Goal: Task Accomplishment & Management: Manage account settings

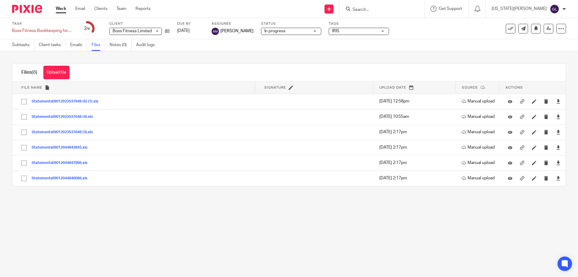
click at [391, 8] on input "Search" at bounding box center [379, 9] width 54 height 5
click at [65, 8] on link "Work" at bounding box center [61, 9] width 11 height 6
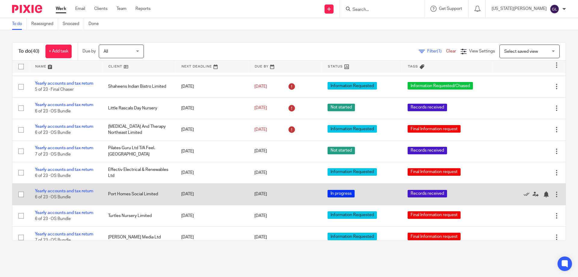
scroll to position [271, 0]
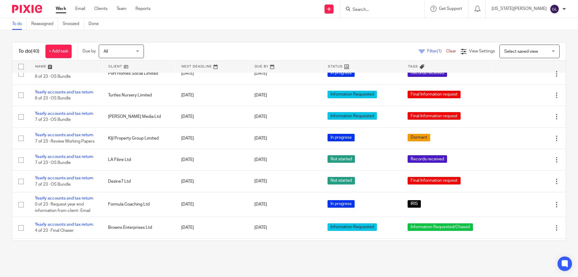
click at [385, 11] on input "Search" at bounding box center [379, 9] width 54 height 5
type input "x"
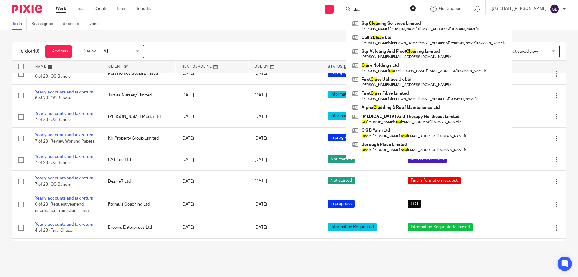
click at [400, 12] on input "clea" at bounding box center [379, 9] width 54 height 5
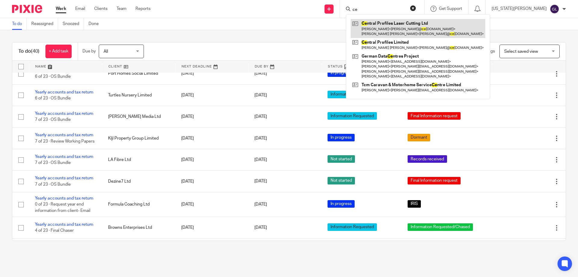
type input "ce"
click at [426, 34] on link at bounding box center [418, 28] width 135 height 19
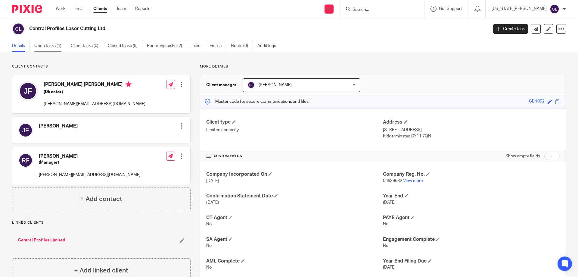
click at [55, 42] on link "Open tasks (1)" at bounding box center [50, 46] width 32 height 12
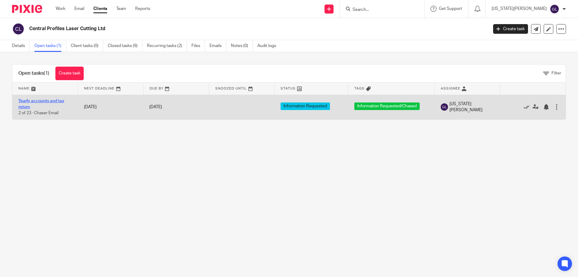
click at [49, 101] on link "Yearly accounts and tax return" at bounding box center [41, 104] width 46 height 10
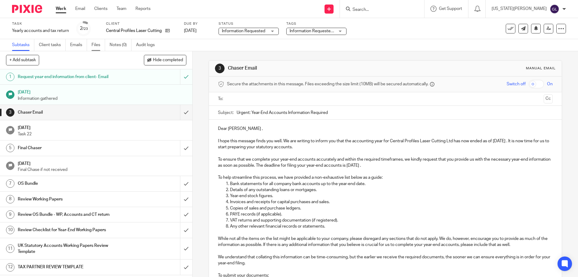
click at [100, 46] on link "Files" at bounding box center [99, 45] width 14 height 12
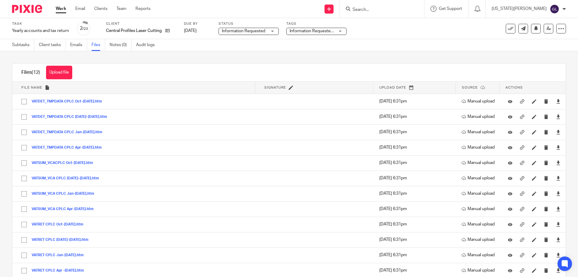
click at [392, 11] on input "Search" at bounding box center [379, 9] width 54 height 5
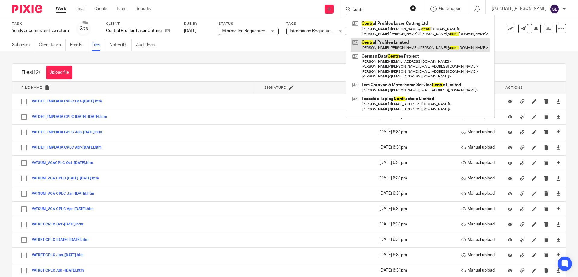
type input "centr"
click at [406, 43] on link at bounding box center [420, 45] width 139 height 14
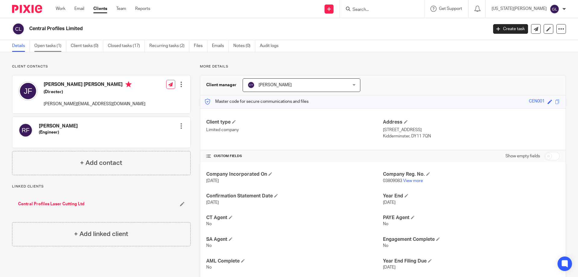
click at [46, 44] on link "Open tasks (1)" at bounding box center [50, 46] width 32 height 12
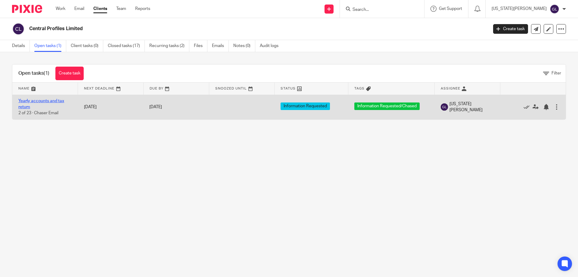
click at [53, 102] on link "Yearly accounts and tax return" at bounding box center [41, 104] width 46 height 10
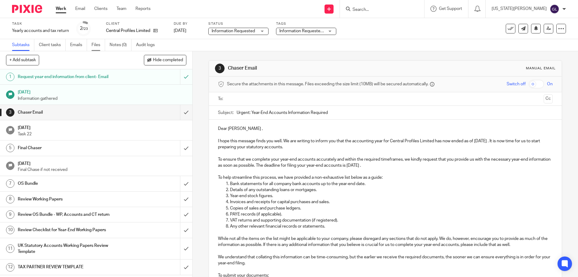
click at [99, 45] on link "Files" at bounding box center [99, 45] width 14 height 12
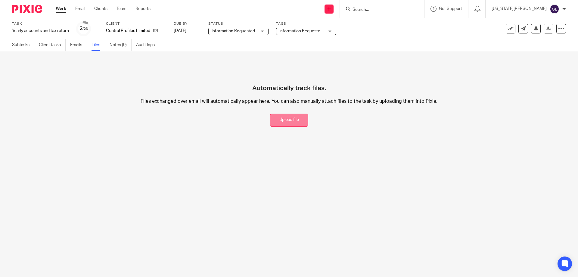
click at [280, 121] on button "Upload file" at bounding box center [289, 120] width 38 height 13
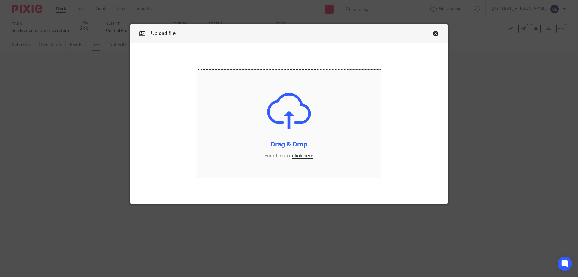
click at [306, 155] on input "file" at bounding box center [289, 124] width 185 height 108
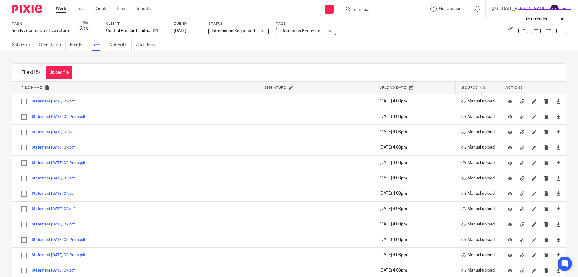
click at [61, 80] on div "Files (15) Upload file Download selected Delete selected" at bounding box center [46, 73] width 69 height 18
click at [62, 75] on button "Upload file" at bounding box center [59, 73] width 26 height 14
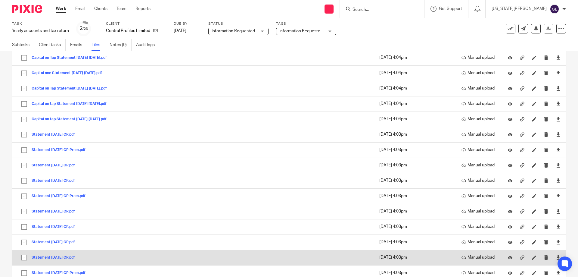
scroll to position [213, 0]
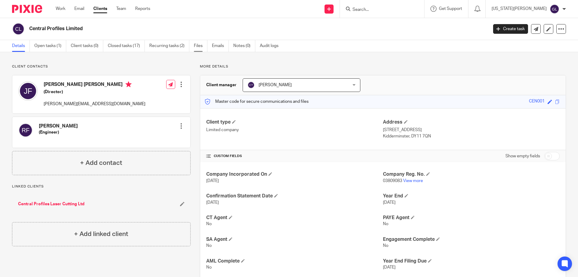
click at [198, 48] on link "Files" at bounding box center [201, 46] width 14 height 12
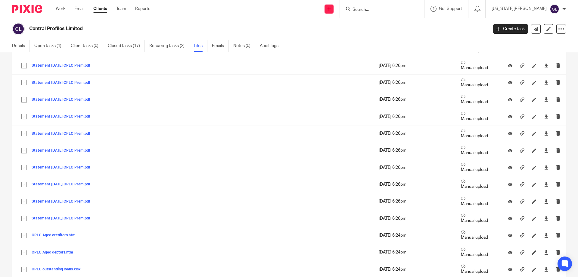
scroll to position [60, 0]
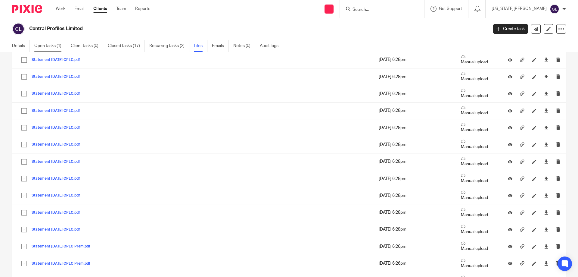
click at [44, 44] on link "Open tasks (1)" at bounding box center [50, 46] width 32 height 12
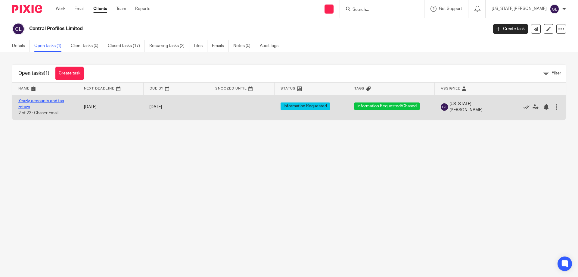
click at [43, 99] on link "Yearly accounts and tax return" at bounding box center [41, 104] width 46 height 10
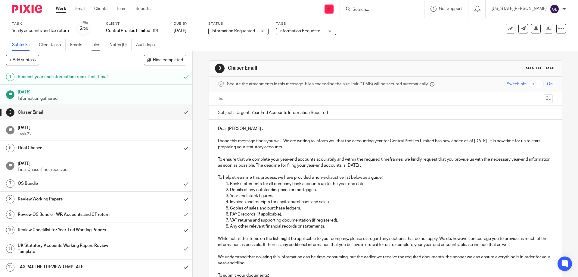
click at [95, 47] on link "Files" at bounding box center [99, 45] width 14 height 12
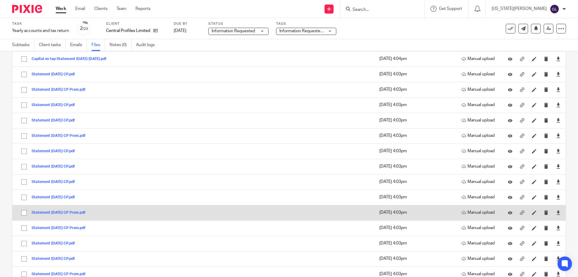
scroll to position [213, 0]
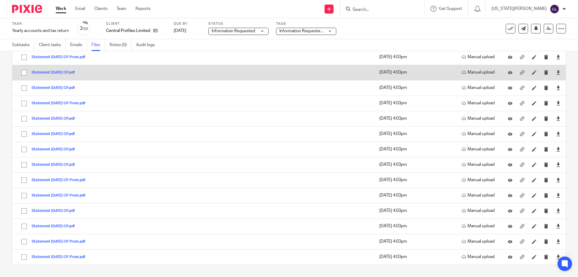
click at [21, 73] on input "checkbox" at bounding box center [23, 72] width 11 height 11
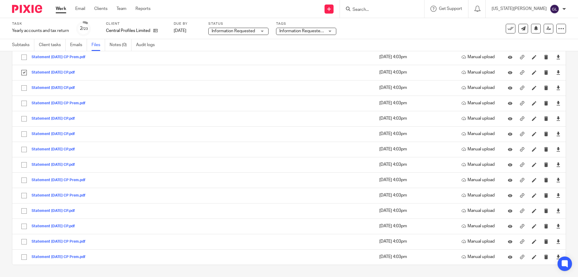
scroll to position [93, 0]
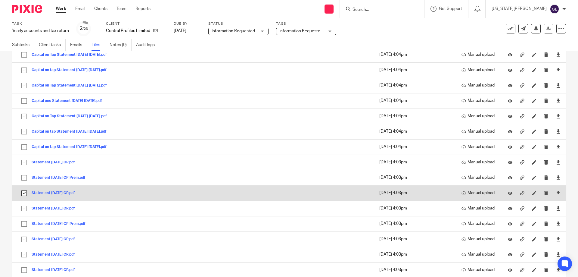
click at [22, 192] on input "checkbox" at bounding box center [23, 192] width 11 height 11
checkbox input "false"
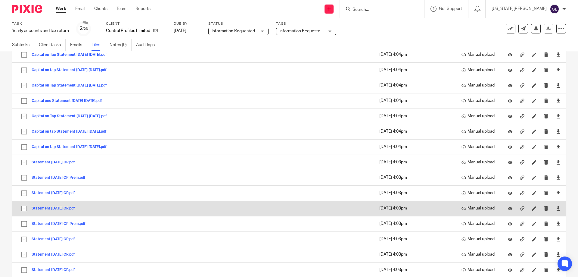
click at [26, 208] on input "checkbox" at bounding box center [23, 208] width 11 height 11
checkbox input "true"
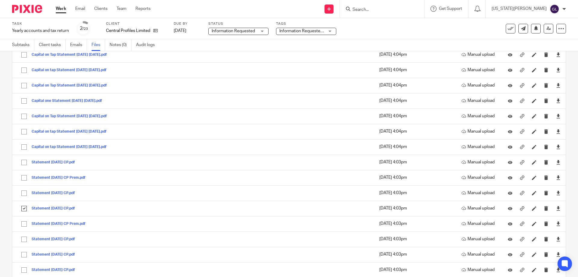
scroll to position [213, 0]
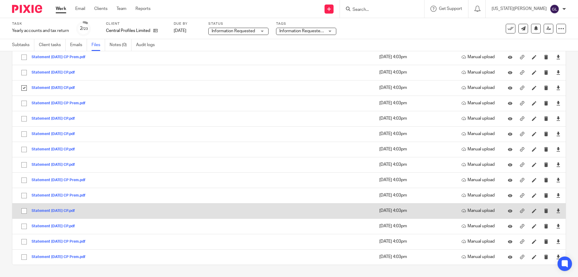
drag, startPoint x: 24, startPoint y: 212, endPoint x: 40, endPoint y: 208, distance: 16.6
click at [26, 211] on input "checkbox" at bounding box center [23, 210] width 11 height 11
checkbox input "true"
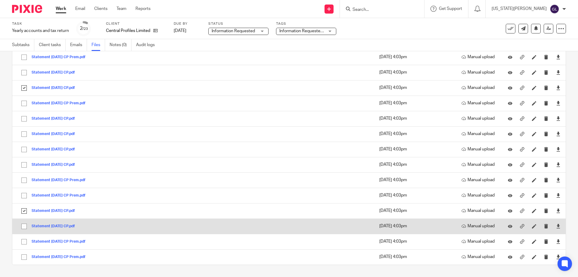
drag, startPoint x: 23, startPoint y: 227, endPoint x: 156, endPoint y: 192, distance: 137.2
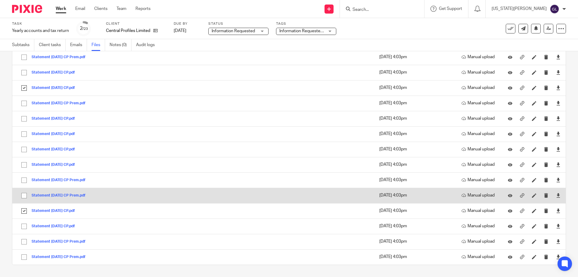
click at [24, 227] on input "checkbox" at bounding box center [23, 225] width 11 height 11
checkbox input "true"
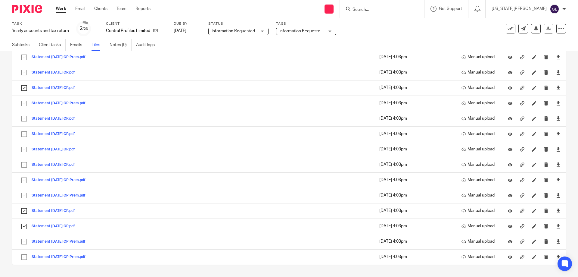
drag, startPoint x: 451, startPoint y: 27, endPoint x: 458, endPoint y: 26, distance: 7.3
click at [451, 27] on div "Task Yearly accounts and tax return Save Yearly accounts and tax return 2 /23 C…" at bounding box center [243, 28] width 462 height 14
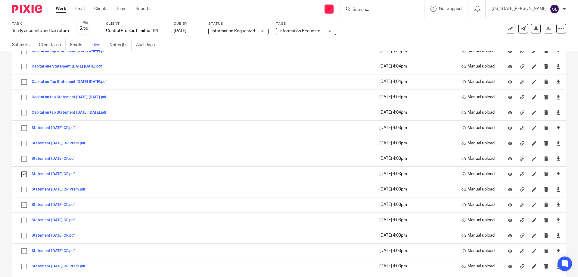
scroll to position [0, 0]
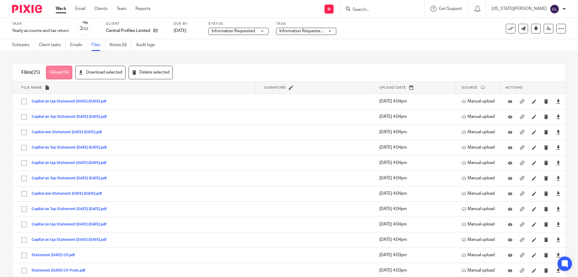
click at [55, 72] on button "Upload file" at bounding box center [59, 73] width 26 height 14
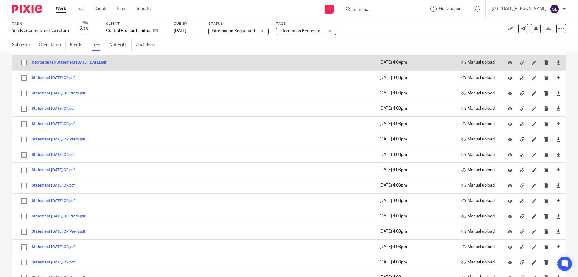
scroll to position [331, 0]
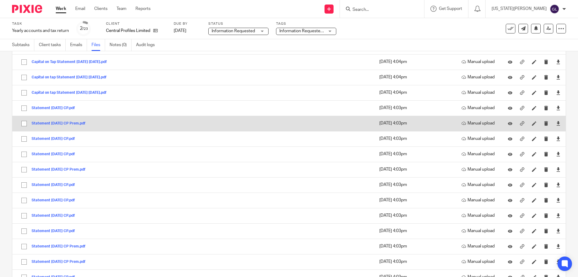
click at [23, 123] on input "checkbox" at bounding box center [23, 123] width 11 height 11
checkbox input "true"
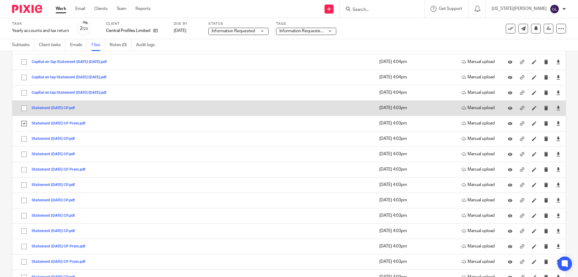
click at [24, 109] on input "checkbox" at bounding box center [23, 107] width 11 height 11
checkbox input "true"
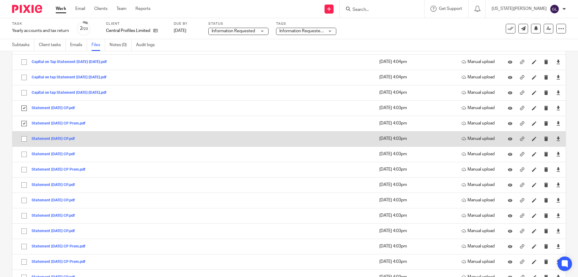
click at [22, 138] on input "checkbox" at bounding box center [23, 138] width 11 height 11
checkbox input "true"
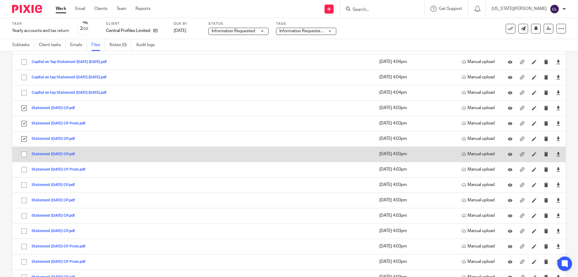
click at [24, 155] on input "checkbox" at bounding box center [23, 153] width 11 height 11
checkbox input "true"
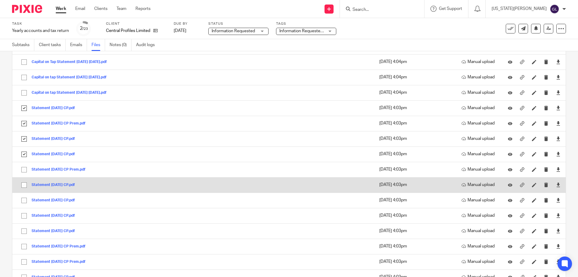
click at [26, 169] on input "checkbox" at bounding box center [23, 169] width 11 height 11
checkbox input "true"
click at [24, 185] on input "checkbox" at bounding box center [23, 184] width 11 height 11
checkbox input "true"
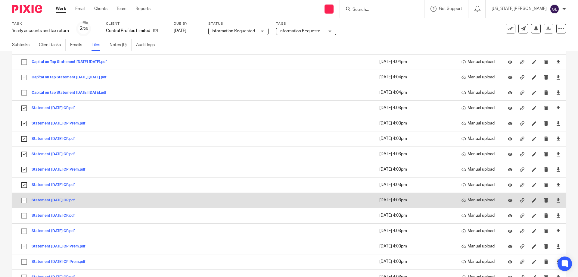
click at [23, 200] on input "checkbox" at bounding box center [23, 200] width 11 height 11
checkbox input "true"
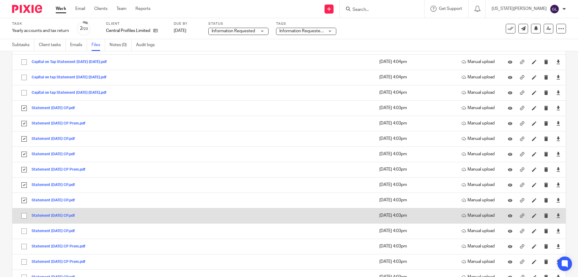
click at [24, 217] on input "checkbox" at bounding box center [23, 215] width 11 height 11
checkbox input "true"
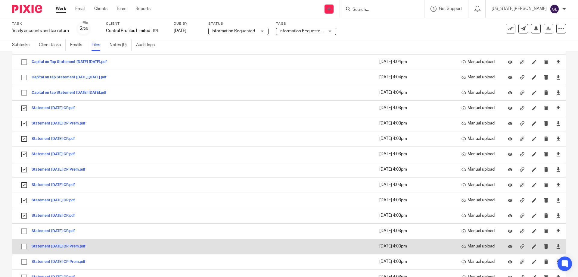
scroll to position [398, 0]
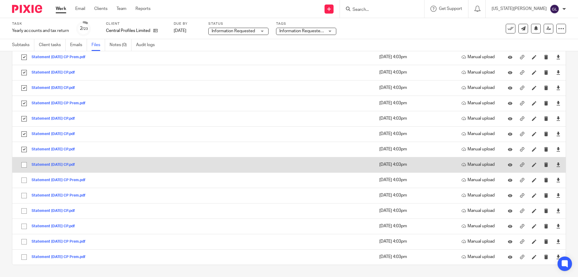
click at [23, 163] on input "checkbox" at bounding box center [23, 164] width 11 height 11
checkbox input "true"
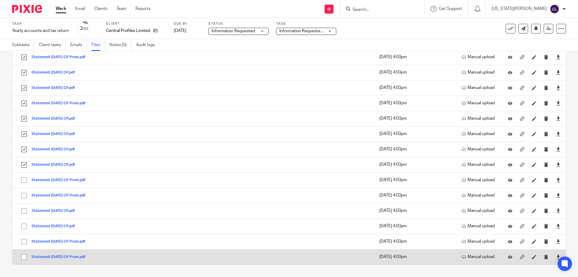
click at [22, 254] on input "checkbox" at bounding box center [23, 256] width 11 height 11
checkbox input "true"
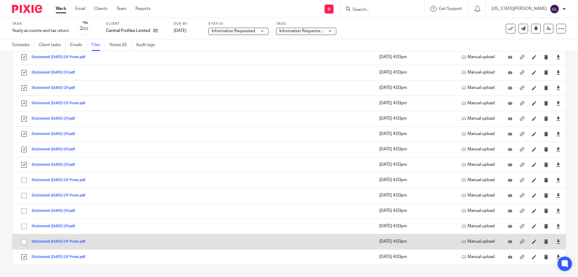
click at [25, 239] on input "checkbox" at bounding box center [23, 241] width 11 height 11
checkbox input "true"
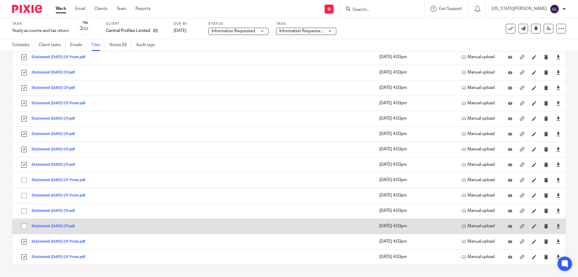
click at [27, 226] on input "checkbox" at bounding box center [23, 225] width 11 height 11
checkbox input "true"
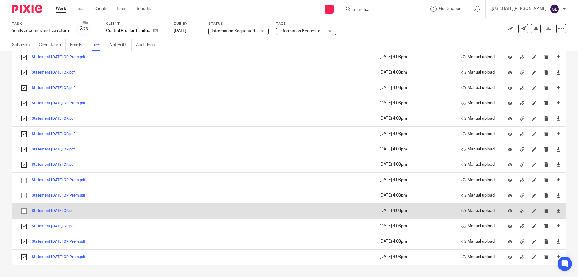
drag, startPoint x: 25, startPoint y: 211, endPoint x: 28, endPoint y: 192, distance: 18.5
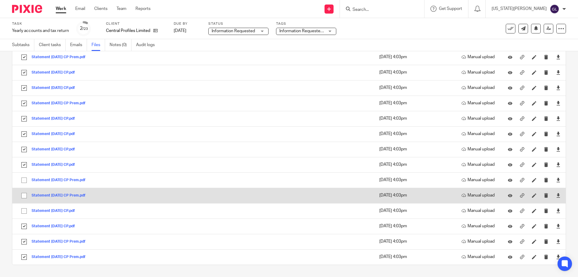
click at [25, 211] on input "checkbox" at bounding box center [23, 210] width 11 height 11
checkbox input "true"
click at [25, 194] on input "checkbox" at bounding box center [23, 195] width 11 height 11
checkbox input "true"
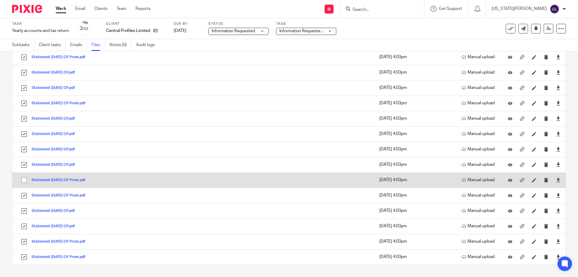
click at [26, 179] on input "checkbox" at bounding box center [23, 179] width 11 height 11
checkbox input "true"
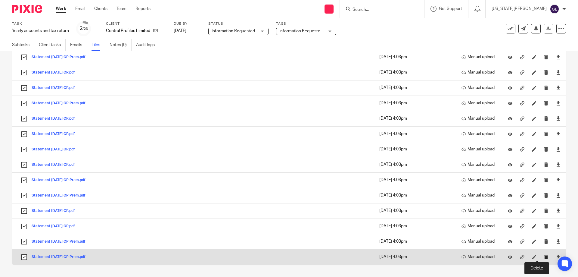
click at [544, 258] on icon "submit" at bounding box center [546, 257] width 5 height 5
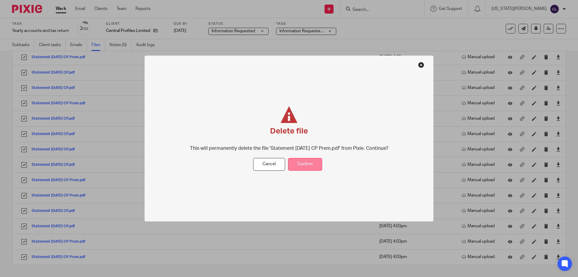
click at [302, 170] on button "Confirm" at bounding box center [305, 164] width 34 height 13
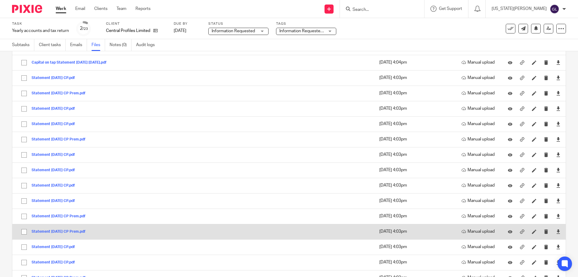
scroll to position [382, 0]
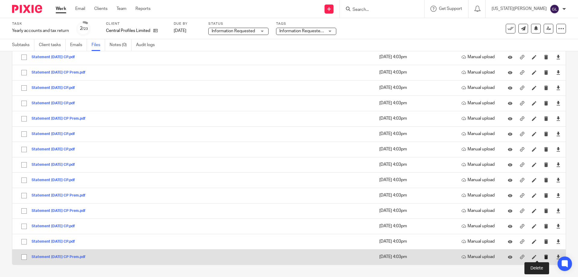
click at [544, 256] on icon "submit" at bounding box center [546, 257] width 5 height 5
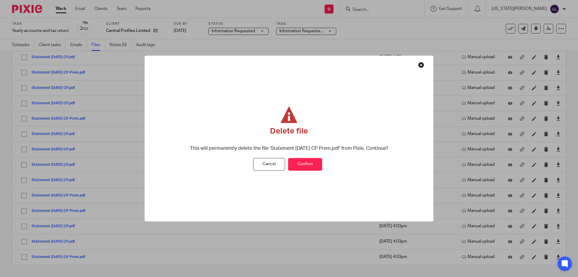
click at [305, 168] on button "Confirm" at bounding box center [305, 164] width 34 height 13
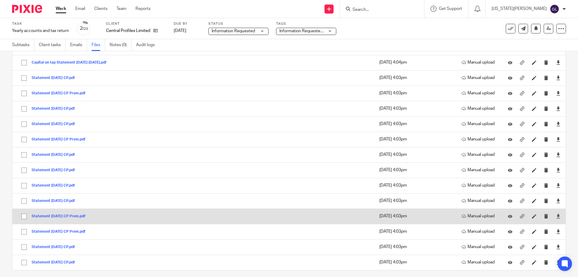
scroll to position [367, 0]
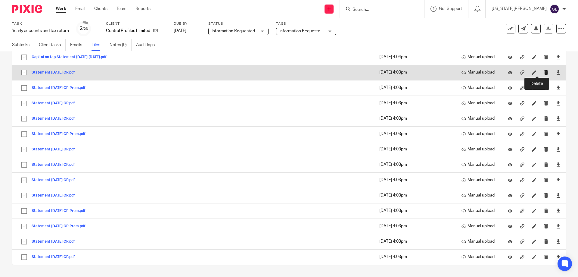
click at [544, 73] on icon "submit" at bounding box center [546, 72] width 5 height 5
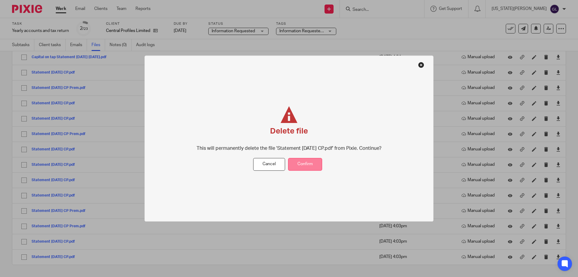
click at [312, 164] on button "Confirm" at bounding box center [305, 164] width 34 height 13
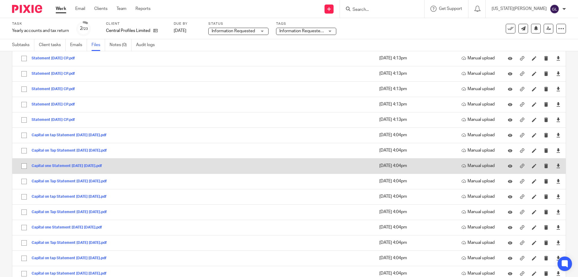
scroll to position [241, 0]
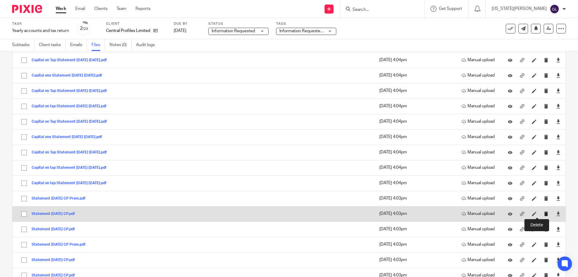
click at [544, 213] on icon "submit" at bounding box center [546, 213] width 5 height 5
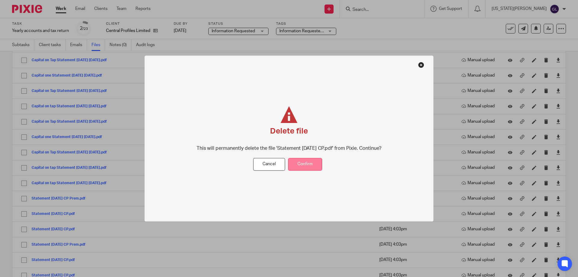
click at [301, 162] on button "Confirm" at bounding box center [305, 164] width 34 height 13
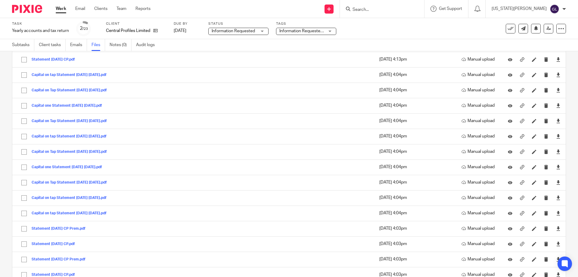
scroll to position [336, 0]
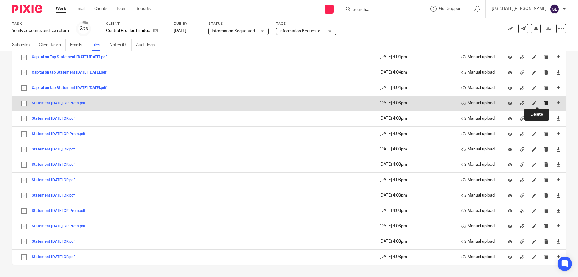
click at [544, 103] on icon "submit" at bounding box center [546, 103] width 5 height 5
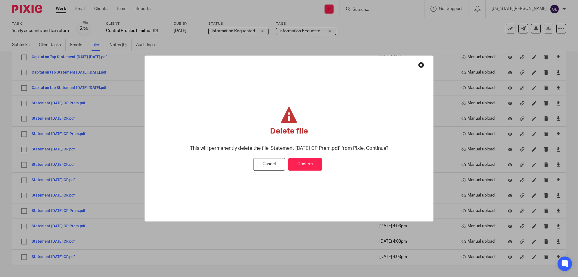
click at [311, 167] on button "Confirm" at bounding box center [305, 164] width 34 height 13
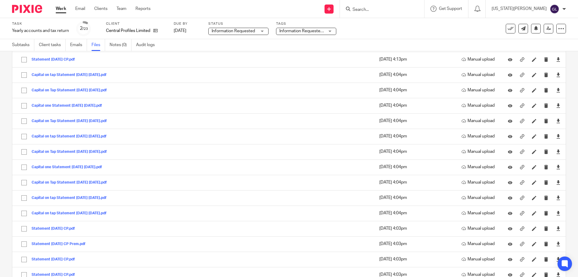
scroll to position [321, 0]
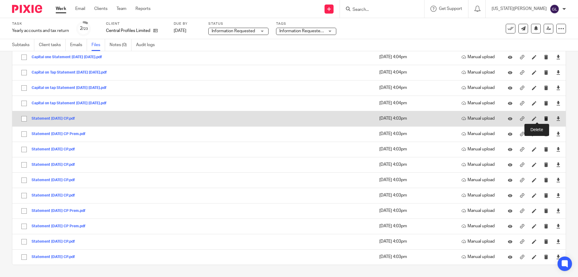
click at [544, 119] on icon "submit" at bounding box center [546, 118] width 5 height 5
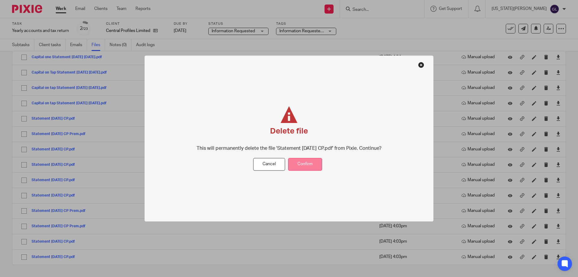
click at [316, 163] on button "Confirm" at bounding box center [305, 164] width 34 height 13
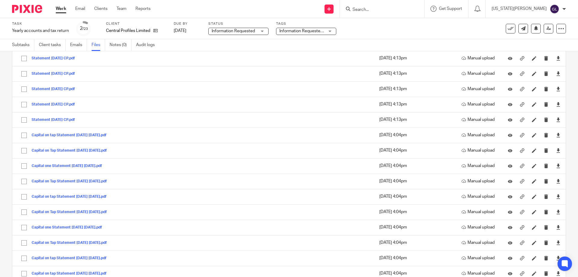
scroll to position [305, 0]
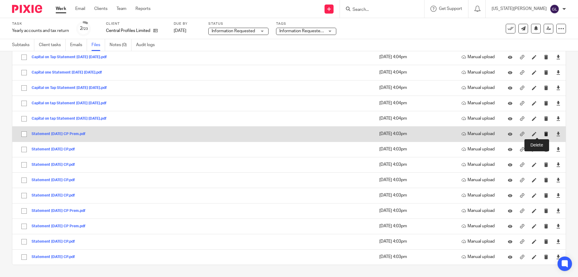
click at [544, 133] on icon "submit" at bounding box center [546, 134] width 5 height 5
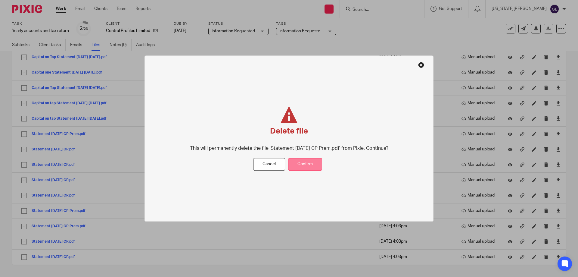
click at [321, 167] on button "Confirm" at bounding box center [305, 164] width 34 height 13
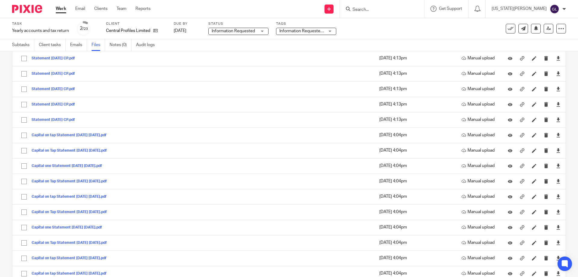
scroll to position [290, 0]
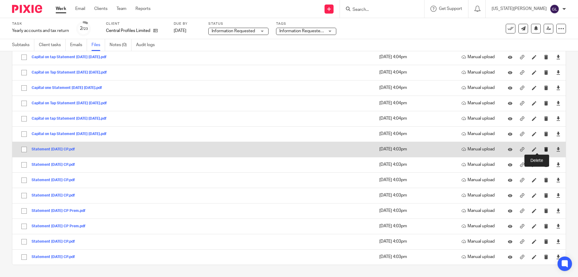
click at [544, 150] on icon "submit" at bounding box center [546, 149] width 5 height 5
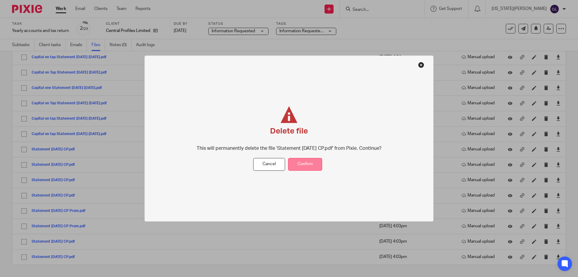
click at [306, 165] on button "Confirm" at bounding box center [305, 164] width 34 height 13
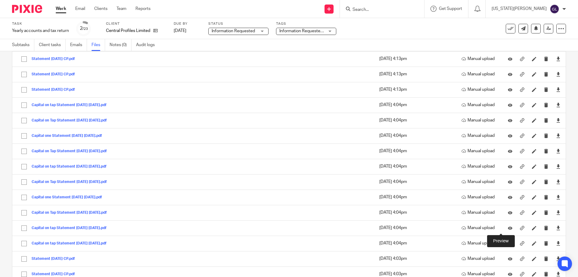
scroll to position [275, 0]
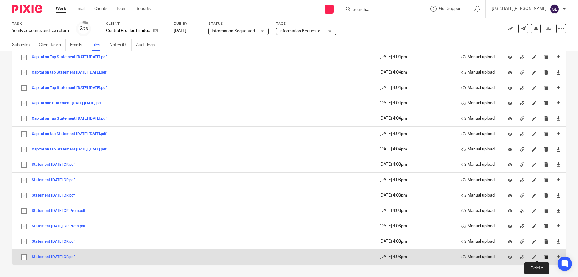
click at [544, 257] on icon "submit" at bounding box center [546, 257] width 5 height 5
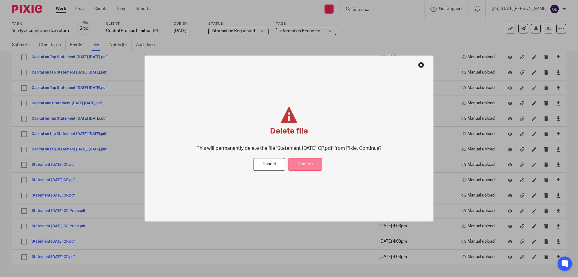
click at [305, 169] on button "Confirm" at bounding box center [305, 164] width 34 height 13
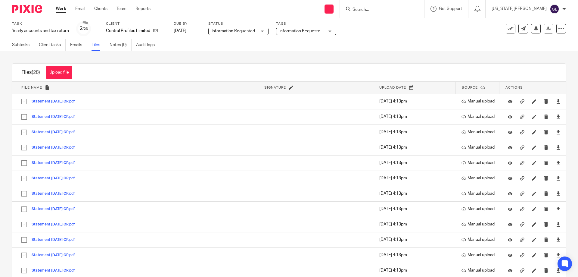
scroll to position [259, 0]
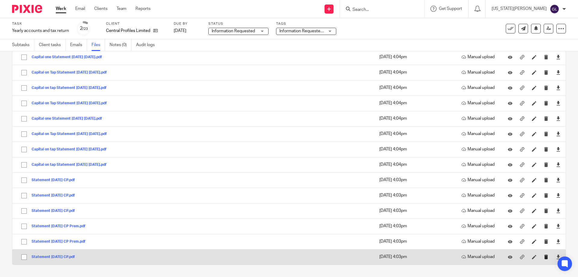
click at [544, 259] on button "submit" at bounding box center [546, 257] width 5 height 5
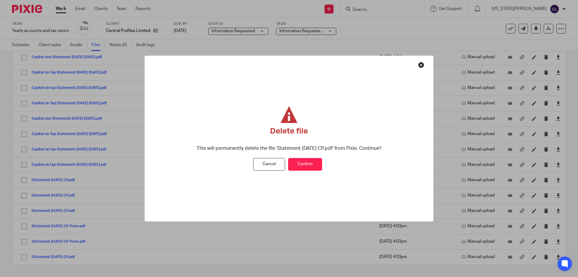
click at [308, 161] on button "Confirm" at bounding box center [305, 164] width 34 height 13
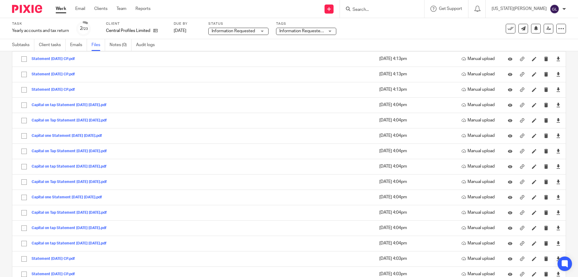
scroll to position [244, 0]
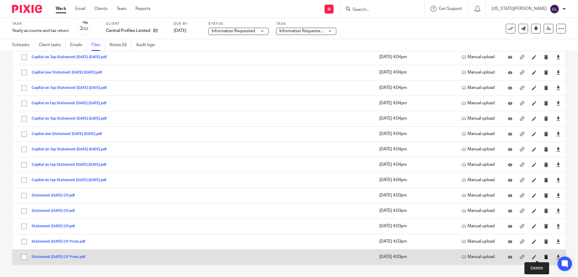
click at [544, 255] on icon "submit" at bounding box center [546, 257] width 5 height 5
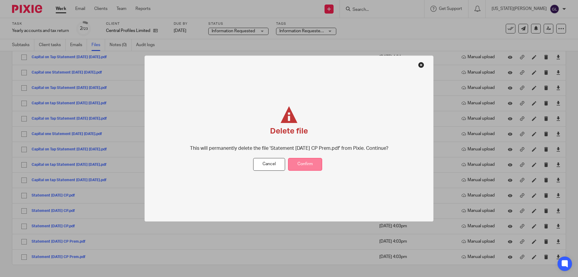
click at [313, 170] on button "Confirm" at bounding box center [305, 164] width 34 height 13
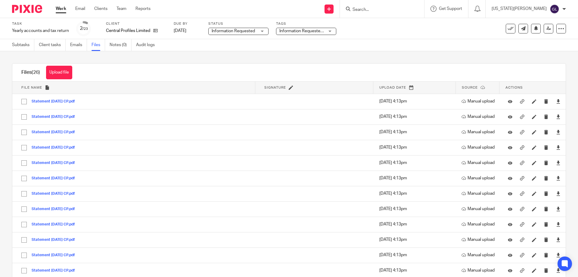
scroll to position [229, 0]
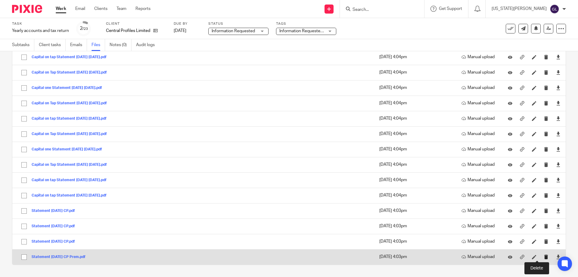
click at [544, 255] on icon "submit" at bounding box center [546, 257] width 5 height 5
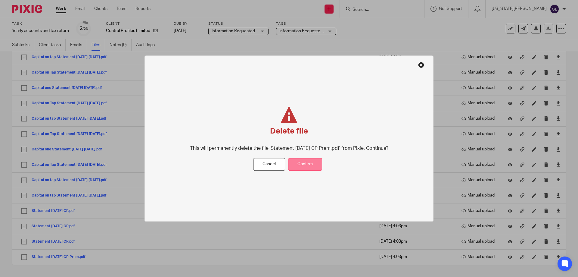
click at [308, 170] on button "Confirm" at bounding box center [305, 164] width 34 height 13
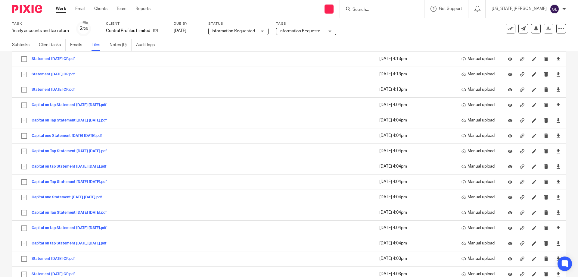
scroll to position [213, 0]
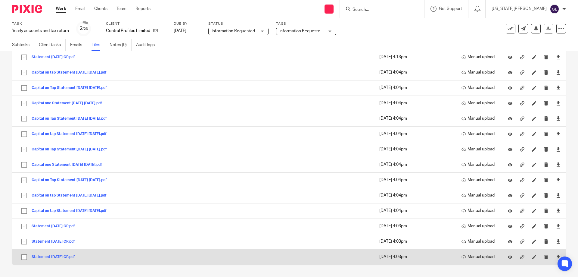
click at [542, 260] on div at bounding box center [546, 256] width 9 height 9
click at [544, 259] on button "submit" at bounding box center [546, 257] width 5 height 5
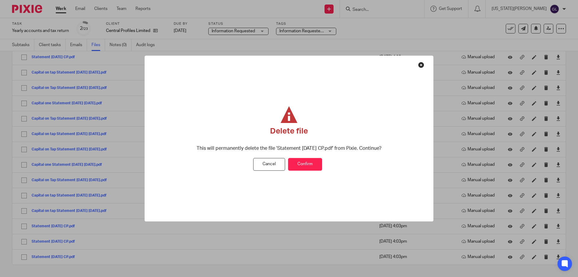
click at [295, 167] on button "Confirm" at bounding box center [305, 164] width 34 height 13
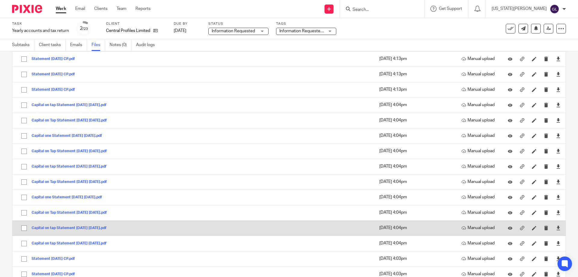
scroll to position [198, 0]
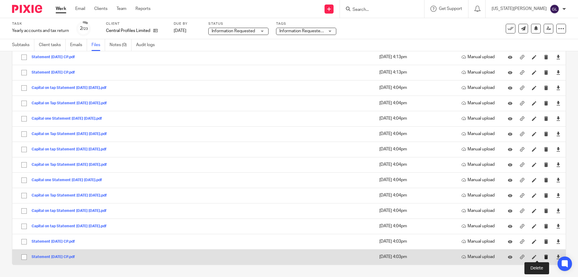
click at [544, 255] on icon "submit" at bounding box center [546, 257] width 5 height 5
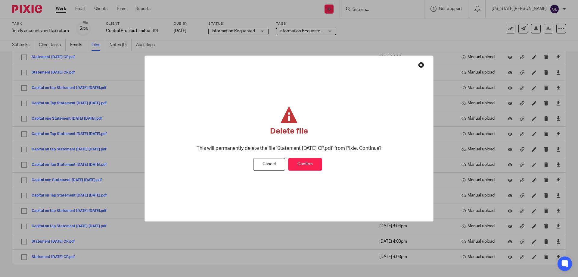
click at [317, 169] on button "Confirm" at bounding box center [305, 164] width 34 height 13
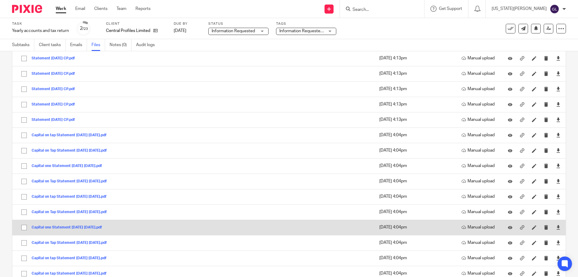
scroll to position [183, 0]
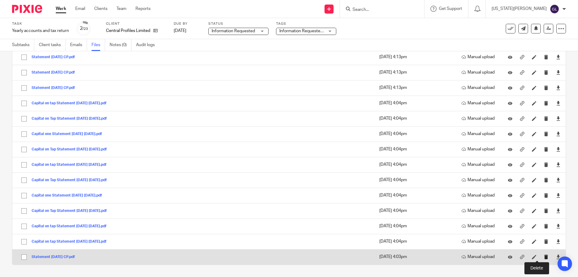
click at [544, 257] on icon "submit" at bounding box center [546, 257] width 5 height 5
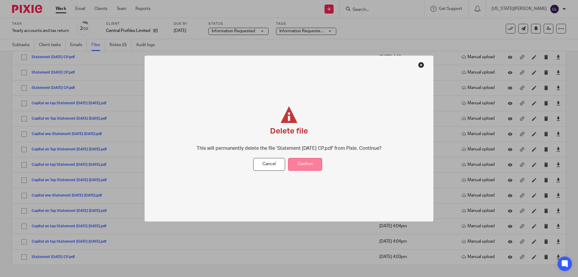
click at [317, 164] on button "Confirm" at bounding box center [305, 164] width 34 height 13
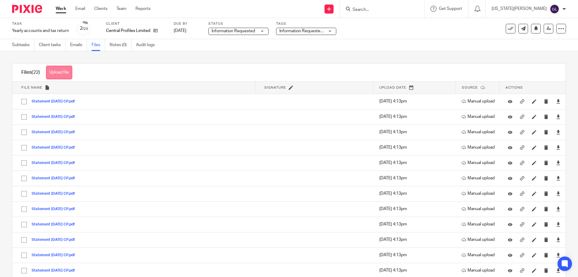
click at [63, 75] on button "Upload file" at bounding box center [59, 73] width 26 height 14
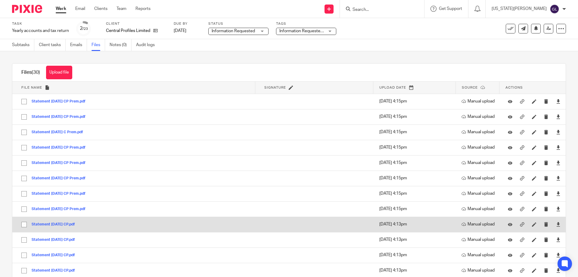
click at [70, 225] on button "Statement [DATE] CP.pdf" at bounding box center [56, 224] width 48 height 4
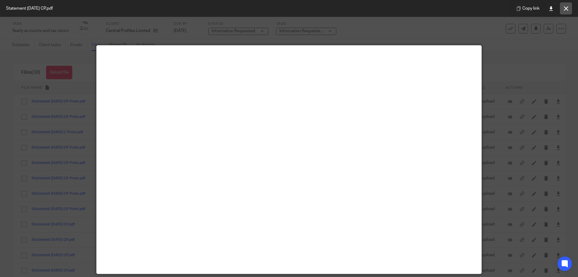
click at [568, 9] on icon at bounding box center [566, 8] width 5 height 5
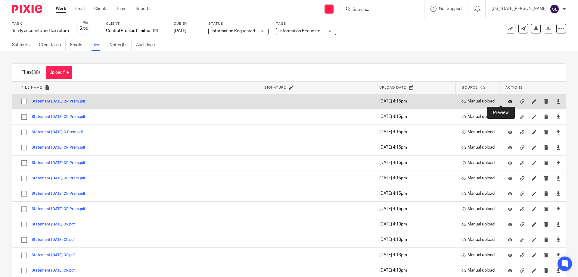
click at [508, 102] on icon at bounding box center [510, 101] width 5 height 5
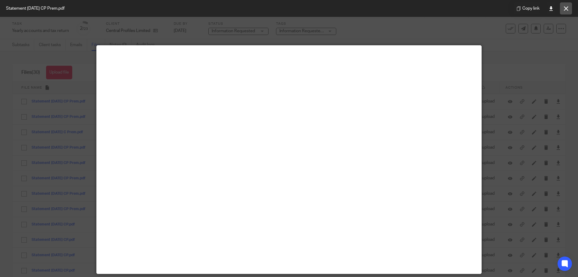
click at [563, 8] on button at bounding box center [566, 8] width 12 height 12
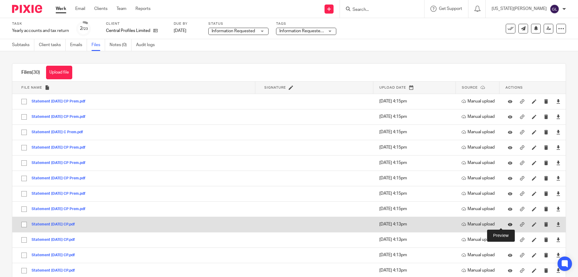
click at [508, 225] on icon at bounding box center [510, 224] width 5 height 5
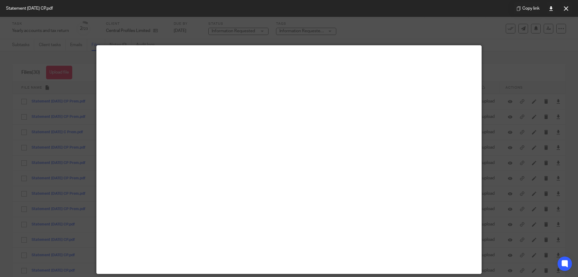
click at [379, 33] on div at bounding box center [289, 138] width 578 height 277
click at [568, 6] on icon at bounding box center [566, 8] width 5 height 5
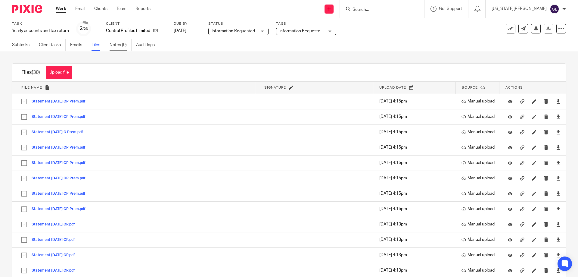
click at [115, 44] on link "Notes (0)" at bounding box center [121, 45] width 22 height 12
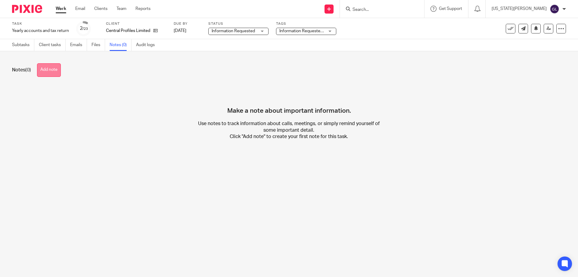
click at [55, 74] on button "Add note" at bounding box center [49, 70] width 24 height 14
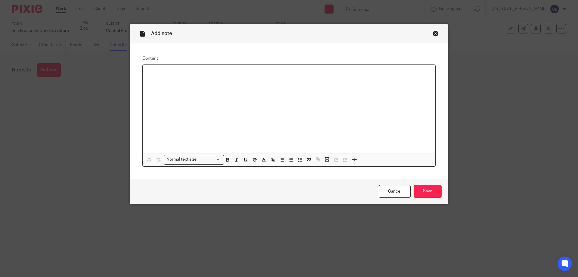
paste div
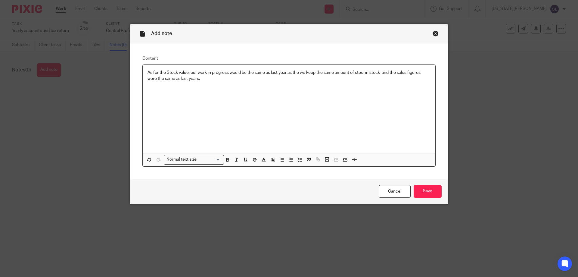
click at [148, 72] on p "As for the Stock value, our work in progress would be the same as last year as …" at bounding box center [289, 76] width 283 height 12
click at [145, 71] on div "As for the Stock value, our work in progress would be the same as last year as …" at bounding box center [289, 109] width 293 height 88
click at [182, 71] on p "As per client email - As for the Stock value, our work in progress would be the…" at bounding box center [289, 76] width 283 height 12
click at [182, 72] on p "As per client email - As for the Stock value, our work in progress would be the…" at bounding box center [289, 76] width 283 height 12
click at [288, 90] on div "As per client email [DATE] - As for the Stock value, our work in progress would…" at bounding box center [289, 109] width 293 height 88
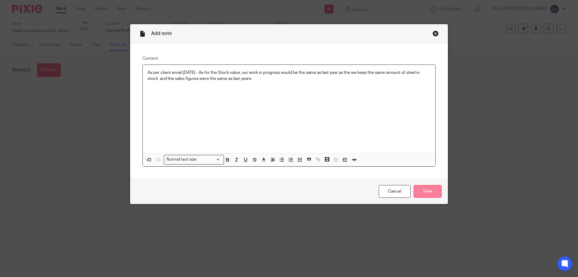
click at [422, 190] on input "Save" at bounding box center [428, 191] width 28 height 13
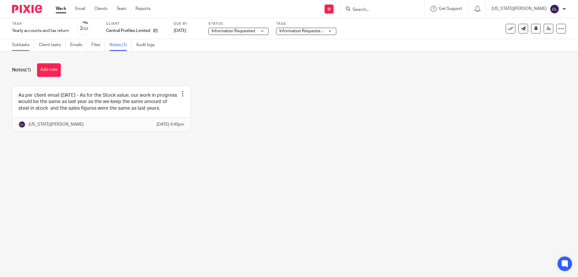
click at [24, 48] on link "Subtasks" at bounding box center [23, 45] width 22 height 12
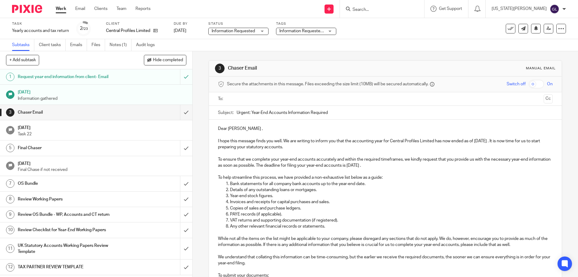
click at [47, 187] on h1 "OS Bundle" at bounding box center [70, 183] width 104 height 9
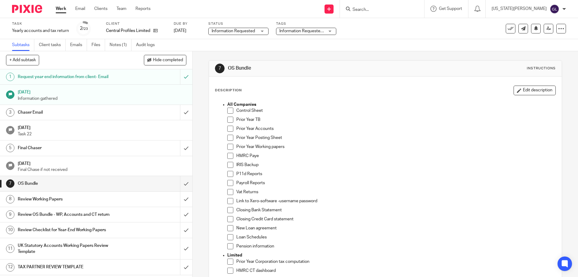
click at [230, 201] on span at bounding box center [230, 201] width 6 height 6
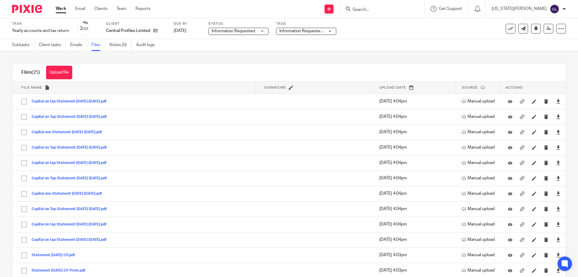
click at [389, 11] on input "Search" at bounding box center [379, 9] width 54 height 5
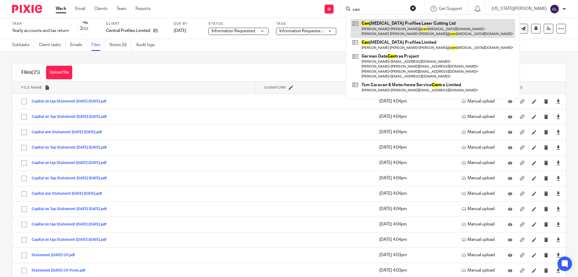
type input "cen"
click at [417, 34] on link at bounding box center [433, 28] width 164 height 19
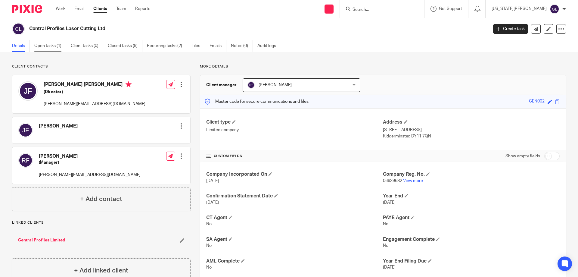
click at [51, 45] on link "Open tasks (1)" at bounding box center [50, 46] width 32 height 12
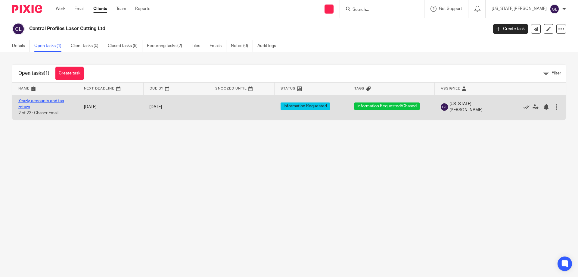
click at [37, 102] on link "Yearly accounts and tax return" at bounding box center [41, 104] width 46 height 10
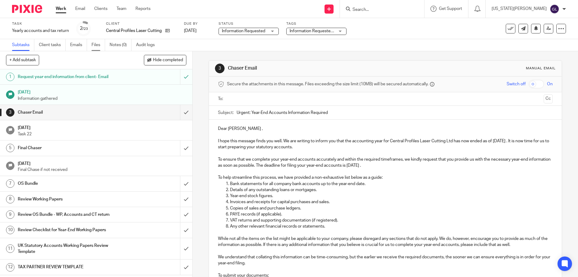
click at [94, 45] on link "Files" at bounding box center [99, 45] width 14 height 12
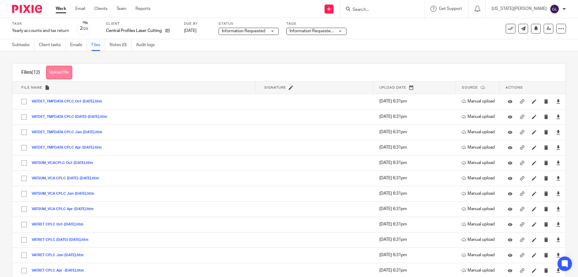
click at [60, 73] on button "Upload file" at bounding box center [59, 73] width 26 height 14
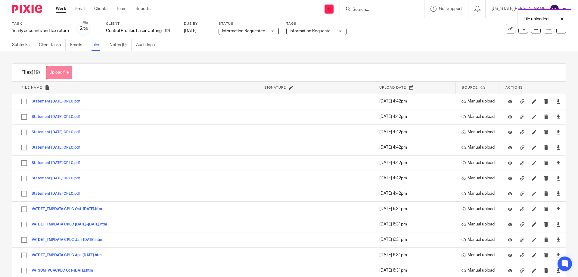
click at [57, 71] on button "Upload file" at bounding box center [59, 73] width 26 height 14
drag, startPoint x: 56, startPoint y: 70, endPoint x: 70, endPoint y: 70, distance: 13.9
click at [56, 70] on button "Upload file" at bounding box center [59, 73] width 26 height 14
